Goal: Task Accomplishment & Management: Complete application form

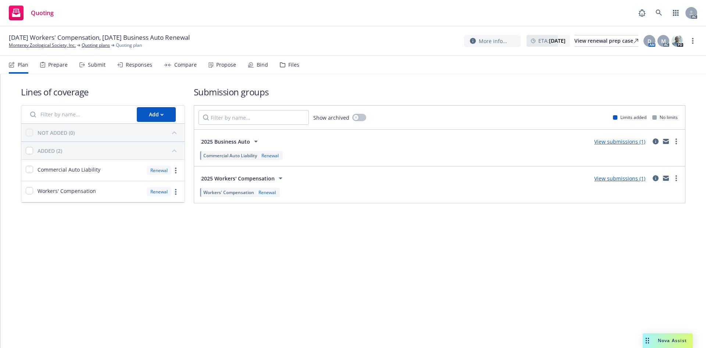
click at [99, 69] on div "Submit" at bounding box center [92, 65] width 26 height 18
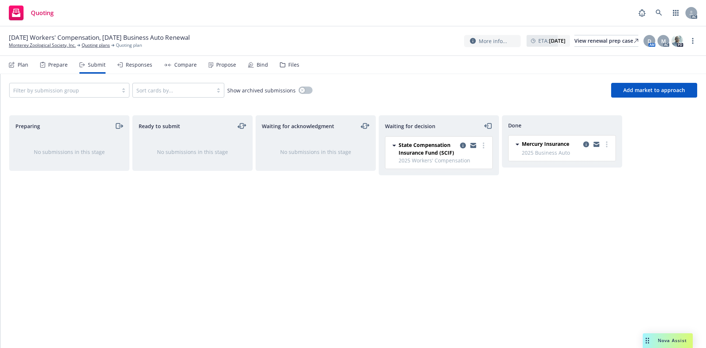
click at [126, 65] on div "Responses" at bounding box center [139, 65] width 26 height 6
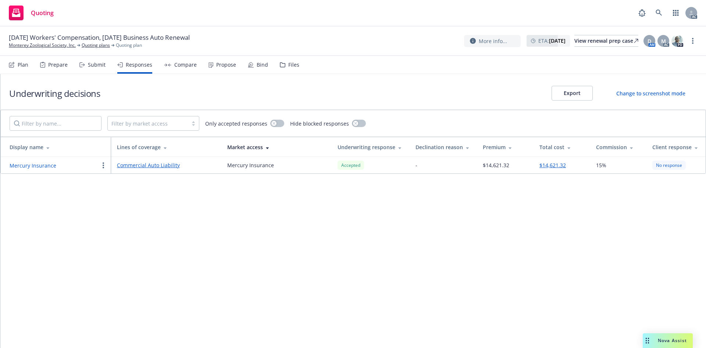
click at [224, 66] on div "Propose" at bounding box center [226, 65] width 20 height 6
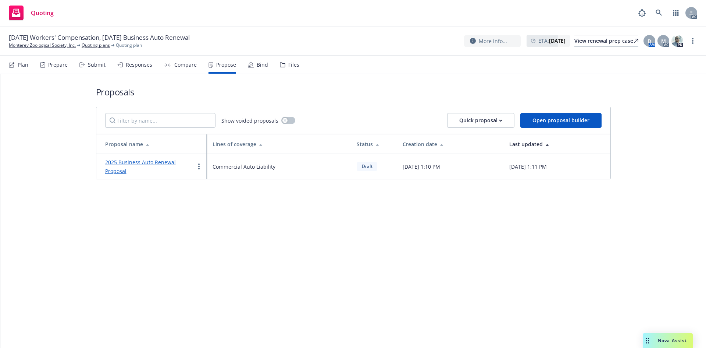
click at [148, 161] on link "2025 Business Auto Renewal Proposal" at bounding box center [140, 167] width 71 height 16
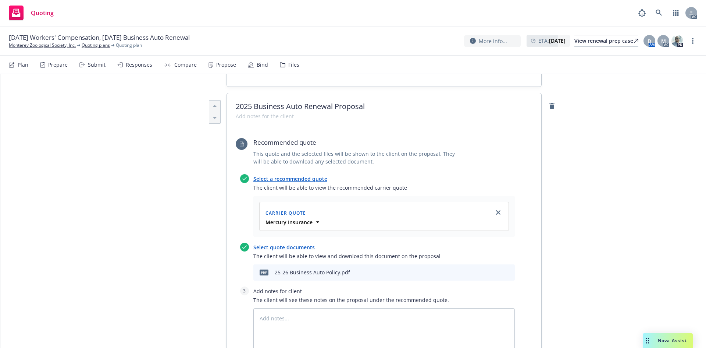
scroll to position [258, 0]
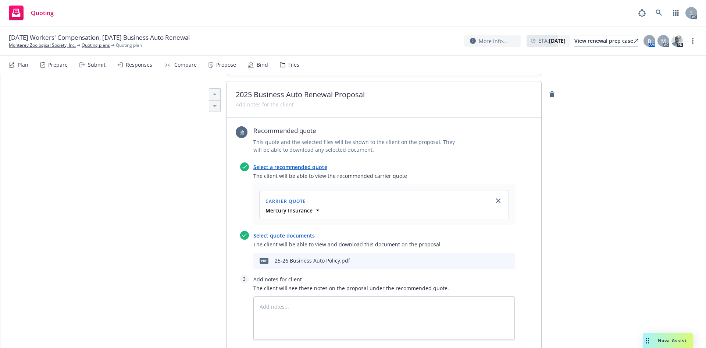
click at [310, 206] on div "Mercury Insurance" at bounding box center [384, 210] width 240 height 8
click at [322, 195] on div "Carrier Quote" at bounding box center [384, 201] width 240 height 12
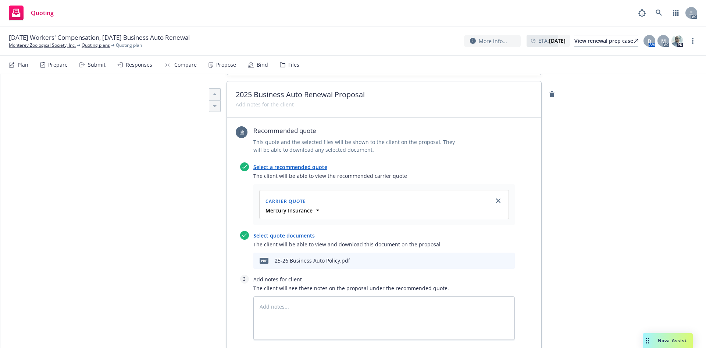
click at [310, 206] on div "Mercury Insurance" at bounding box center [384, 210] width 240 height 8
click at [316, 206] on icon at bounding box center [317, 209] width 7 height 7
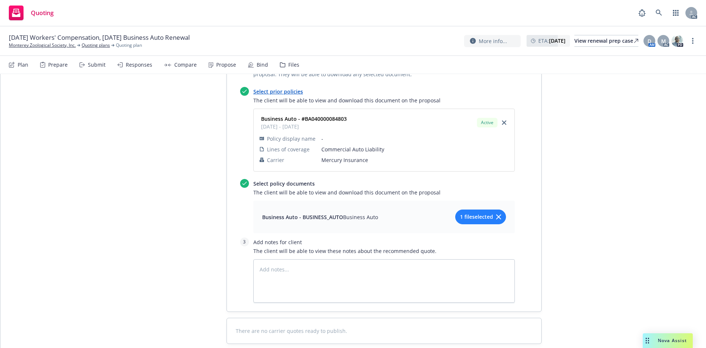
scroll to position [616, 0]
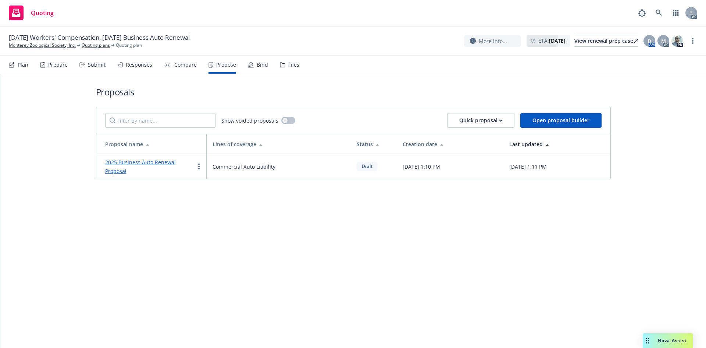
click at [93, 66] on div "Submit" at bounding box center [97, 65] width 18 height 6
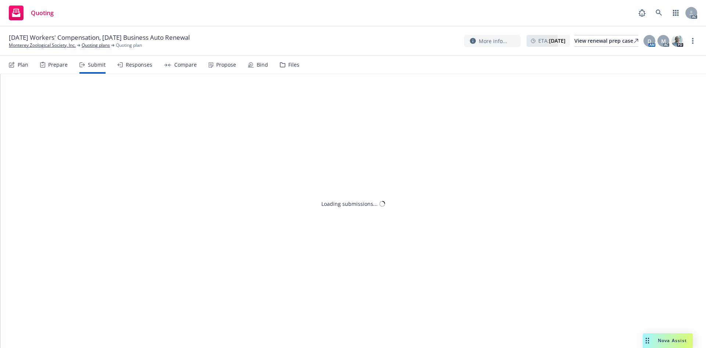
click at [132, 63] on div "Responses" at bounding box center [139, 65] width 26 height 6
